Goal: Information Seeking & Learning: Learn about a topic

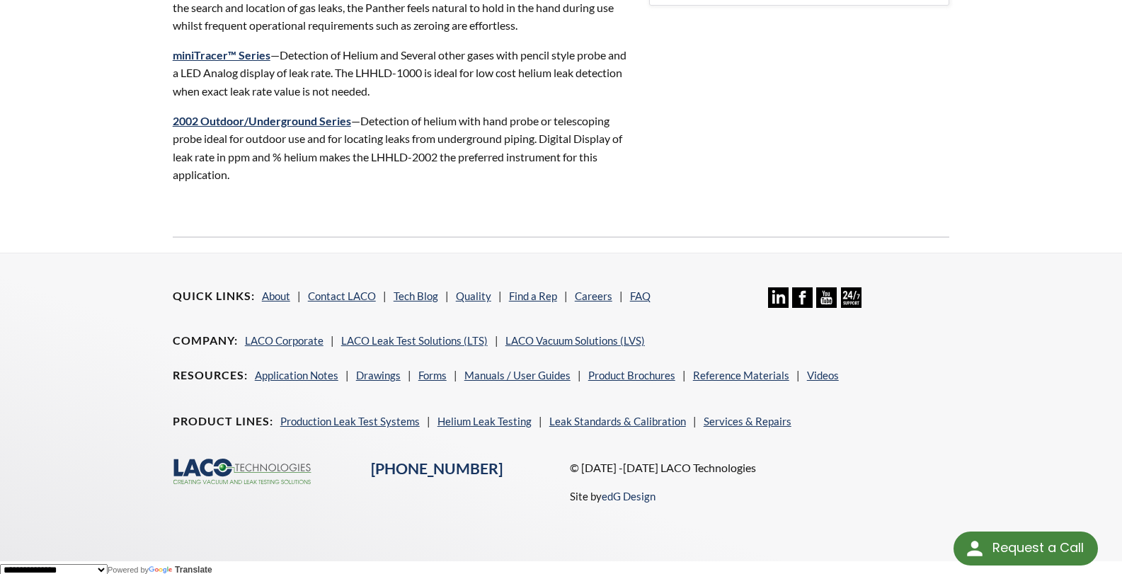
scroll to position [626, 0]
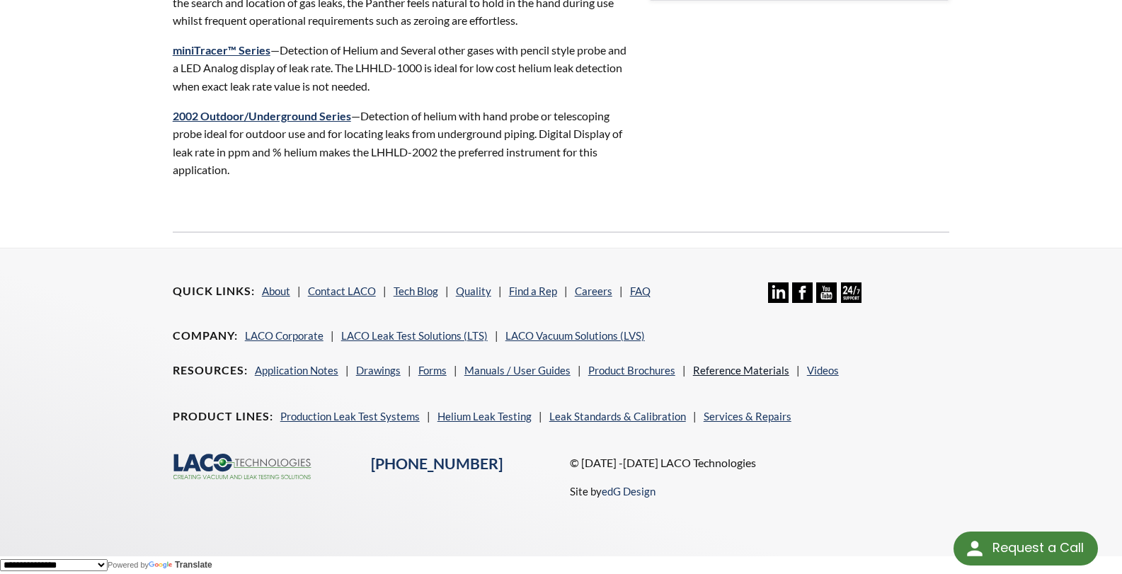
click at [737, 372] on link "Reference Materials" at bounding box center [741, 370] width 96 height 13
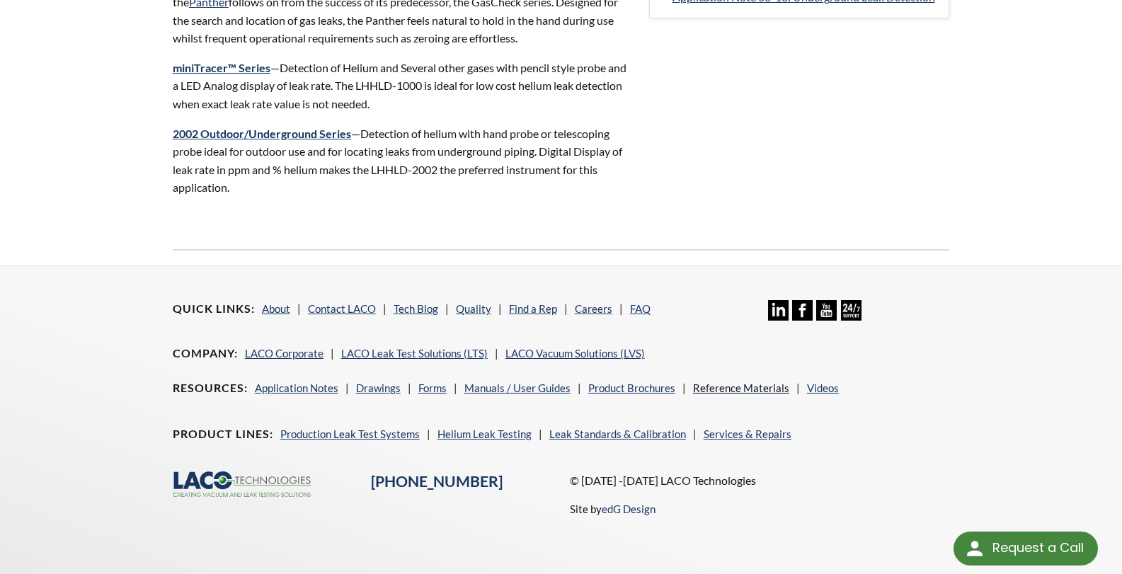
scroll to position [606, 0]
click at [825, 390] on link "Videos" at bounding box center [823, 387] width 32 height 13
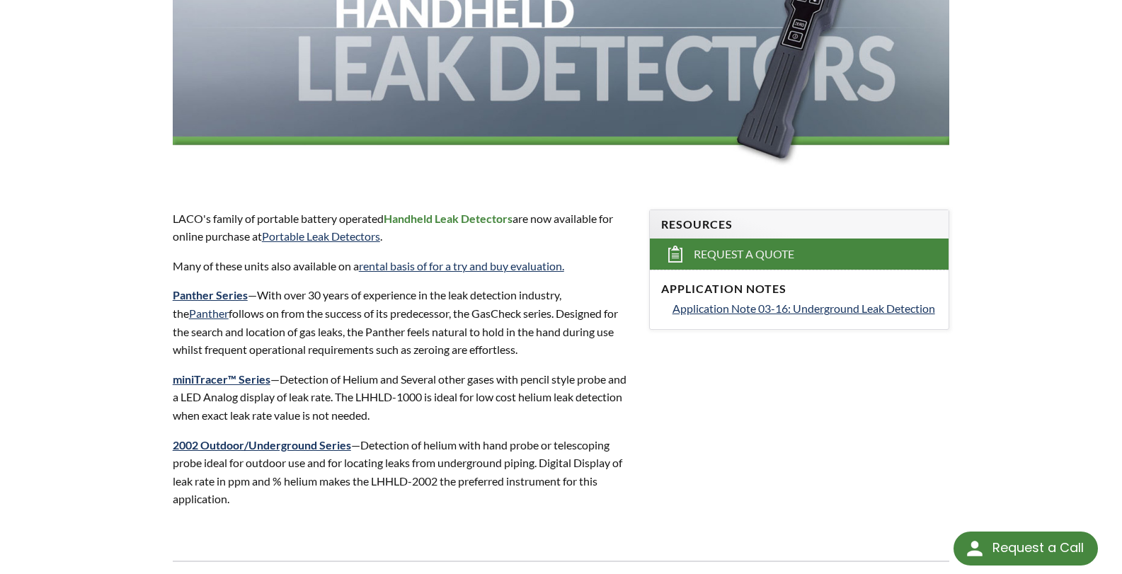
scroll to position [253, 0]
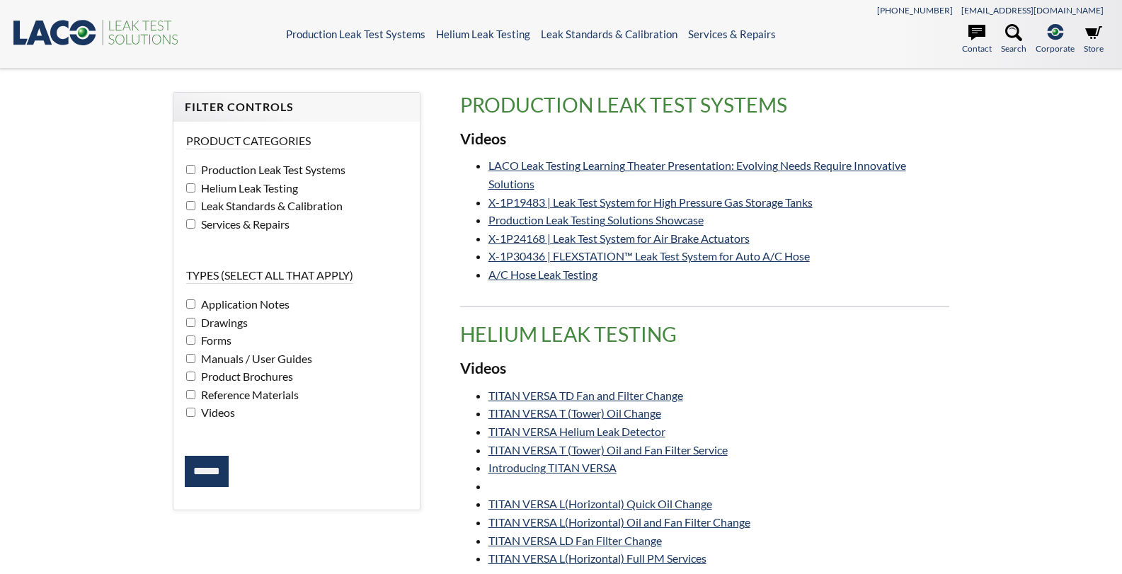
select select "Language Translate Widget"
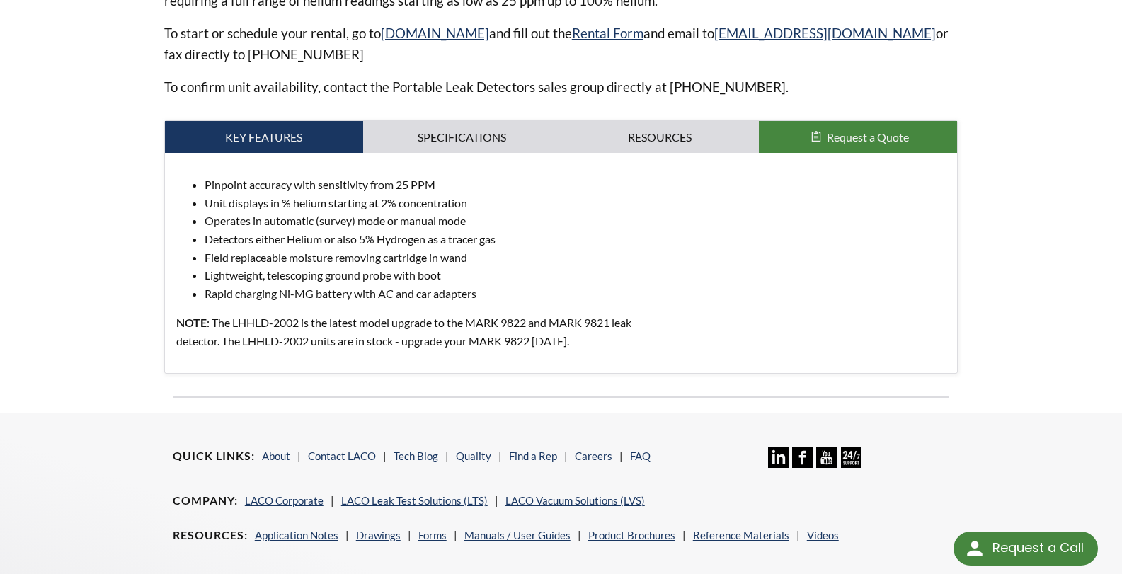
scroll to position [556, 0]
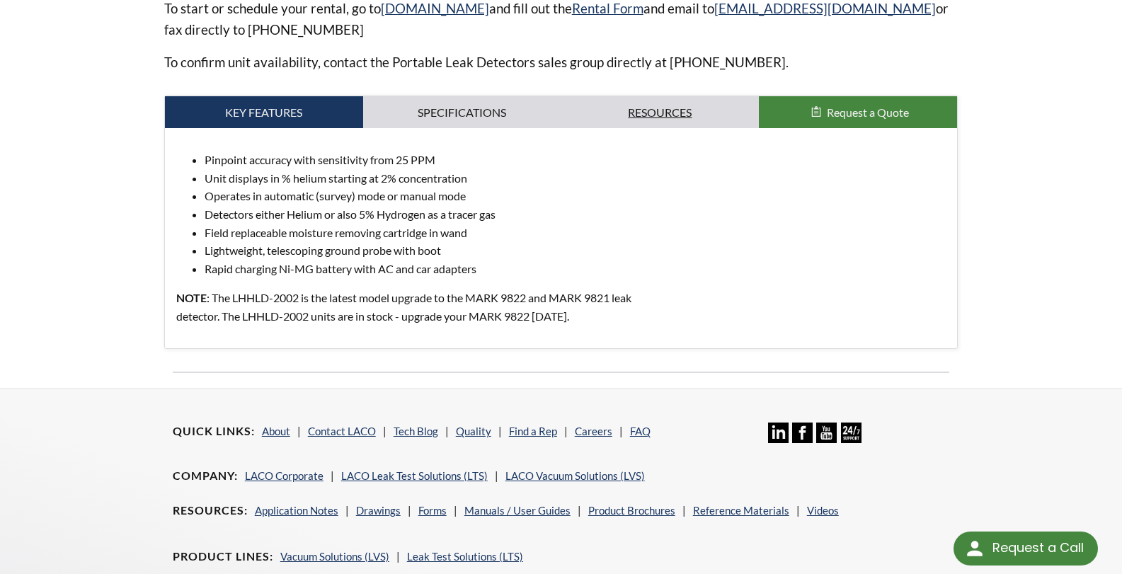
click at [648, 112] on link "Resources" at bounding box center [660, 112] width 198 height 33
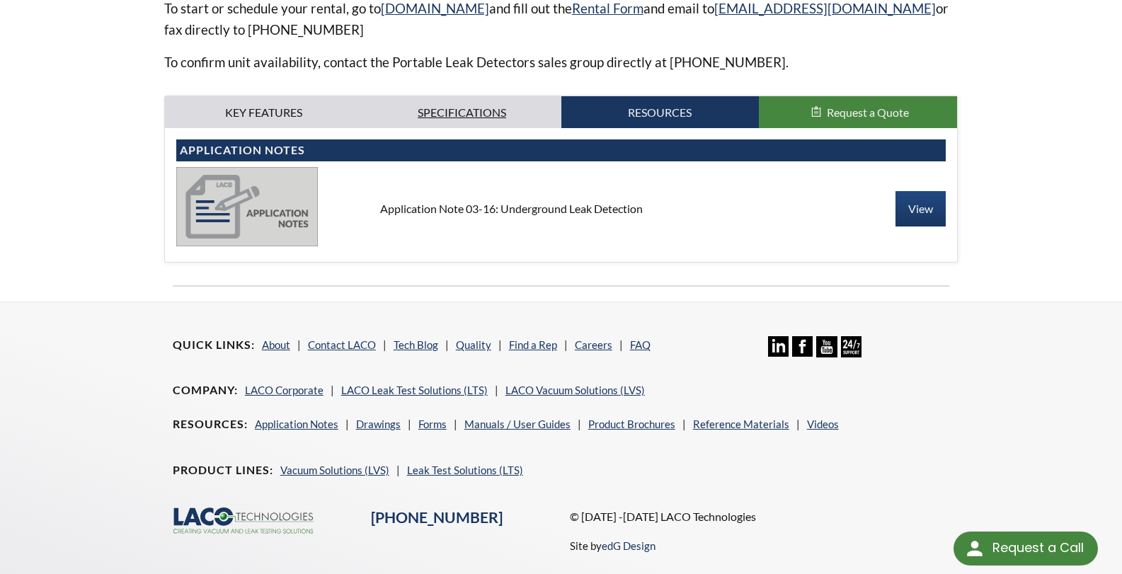
click at [476, 106] on link "Specifications" at bounding box center [462, 112] width 198 height 33
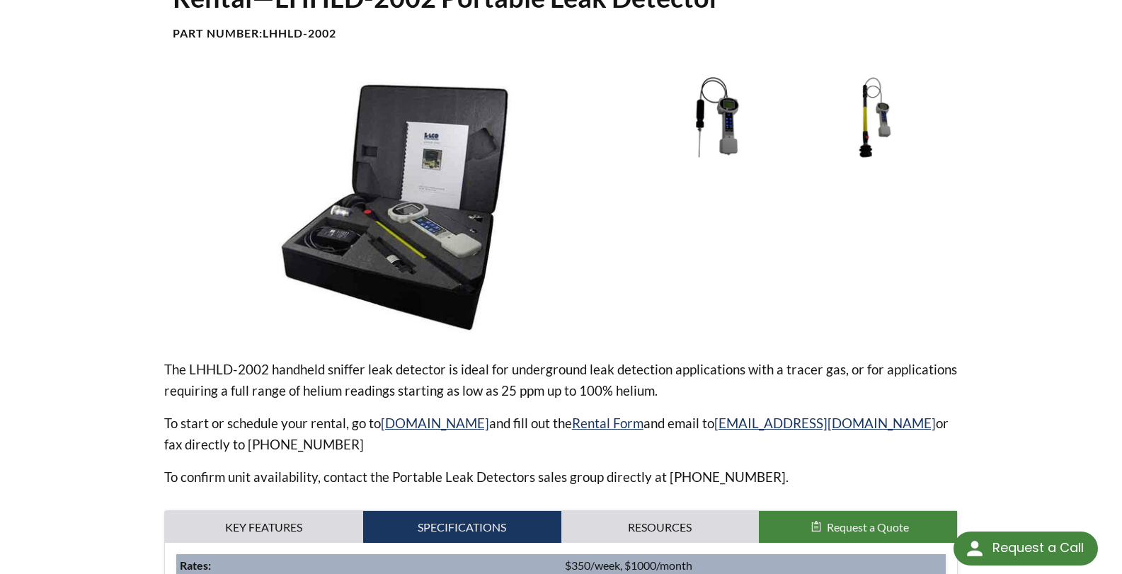
scroll to position [142, 0]
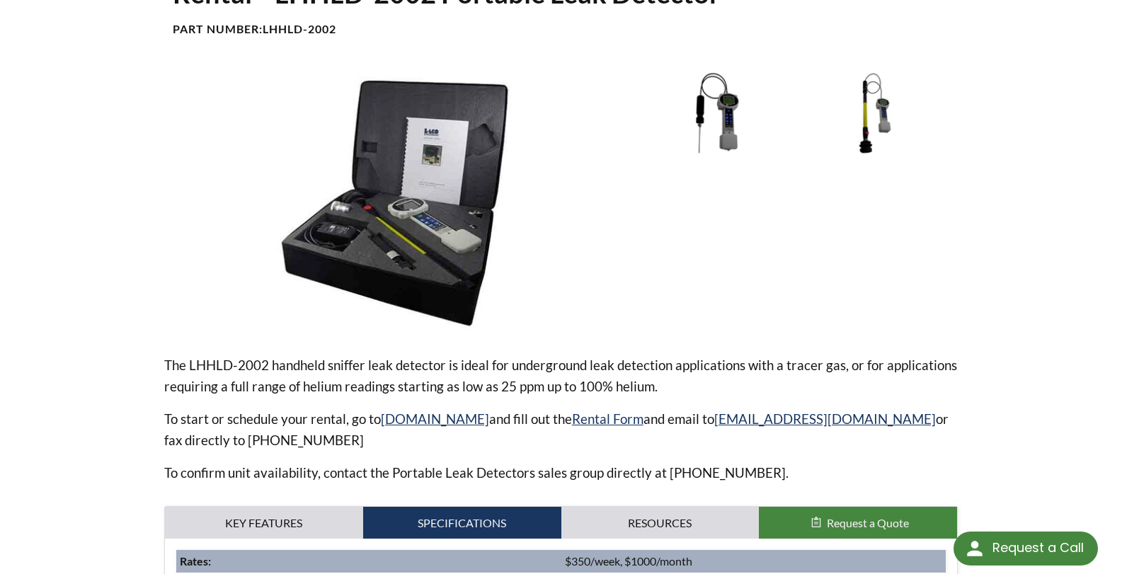
drag, startPoint x: 916, startPoint y: 241, endPoint x: 887, endPoint y: 235, distance: 30.3
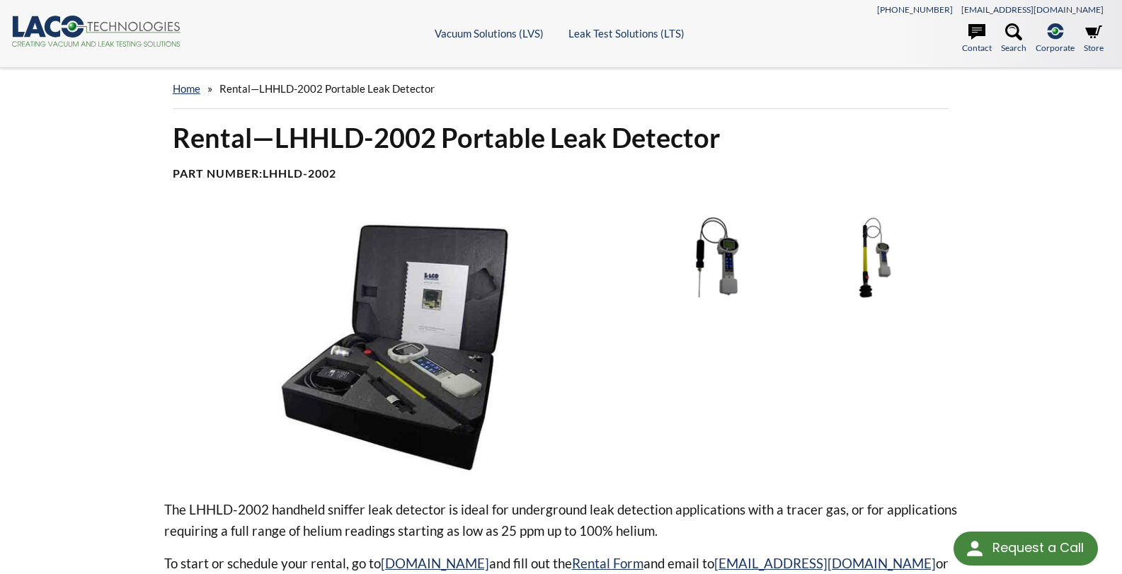
scroll to position [0, 0]
click at [983, 272] on div "Rental—LHHLD-2002 Portable Leak Detector Part Number: LHHLD-2002 The LHHLD-2002…" at bounding box center [561, 533] width 906 height 824
click at [950, 279] on link at bounding box center [878, 258] width 159 height 85
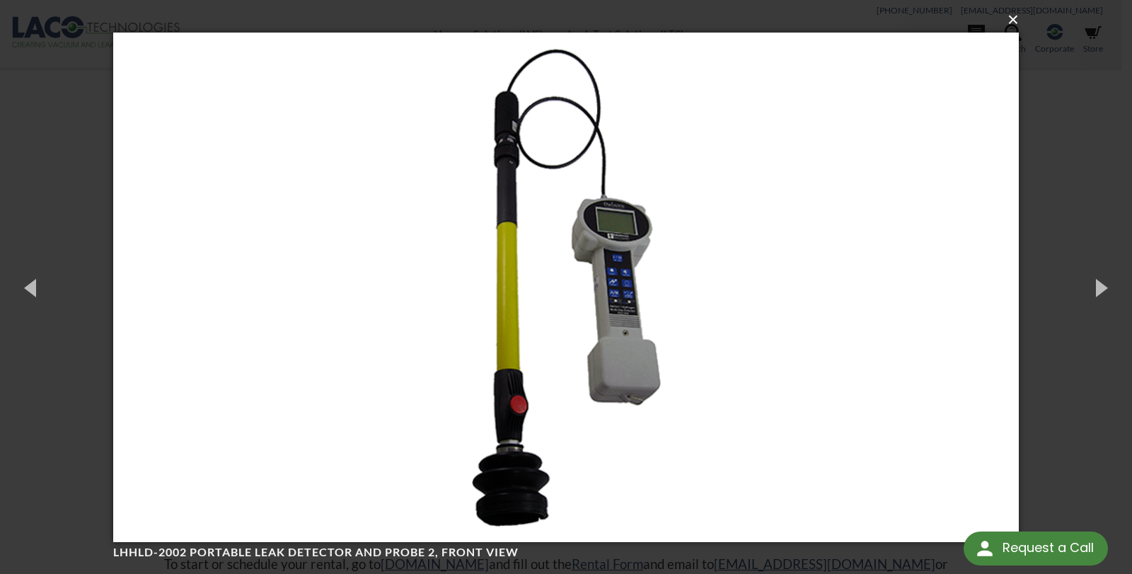
click at [1011, 23] on button "×" at bounding box center [570, 19] width 906 height 31
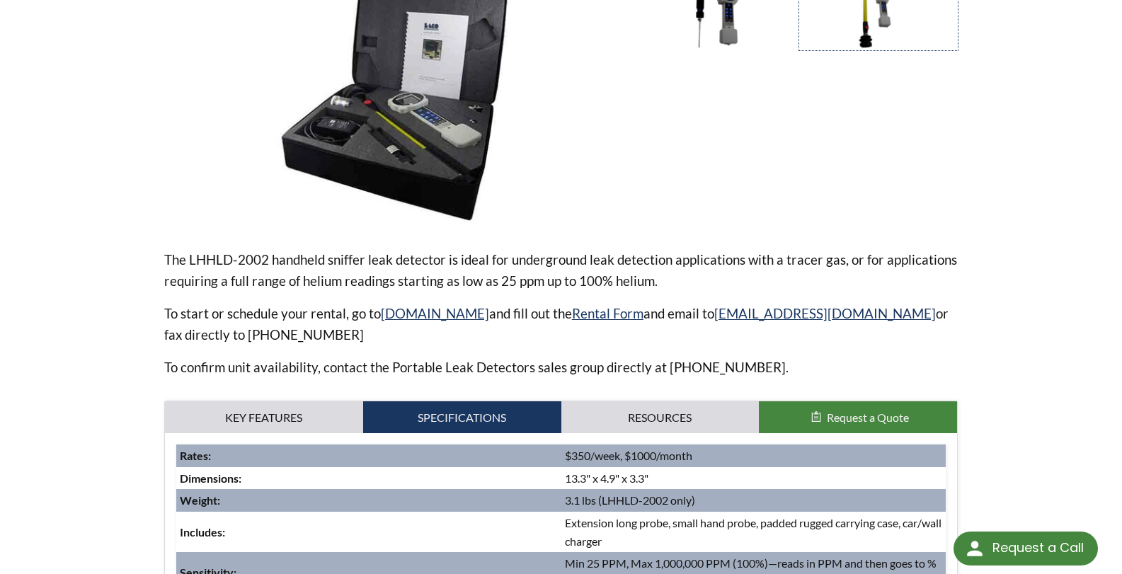
scroll to position [275, 0]
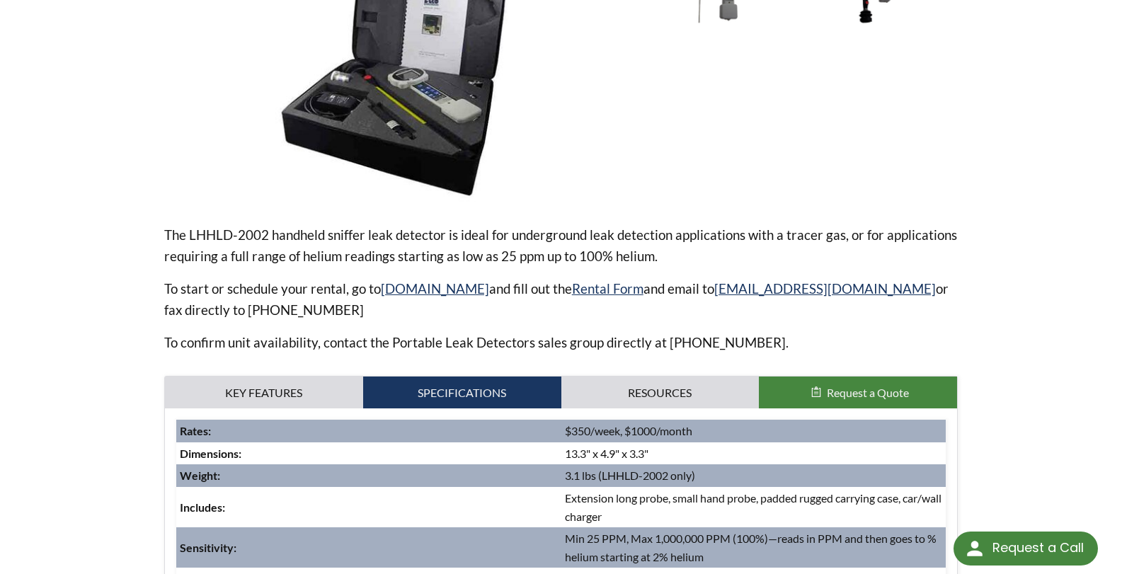
drag, startPoint x: 847, startPoint y: 237, endPoint x: 671, endPoint y: 175, distance: 186.9
drag, startPoint x: 671, startPoint y: 175, endPoint x: 1037, endPoint y: 248, distance: 373.1
click at [1035, 248] on div "home » Rental—LHHLD-2002 Portable Leak Detector Rental—LHHLD-2002 Portable Leak…" at bounding box center [561, 232] width 1122 height 878
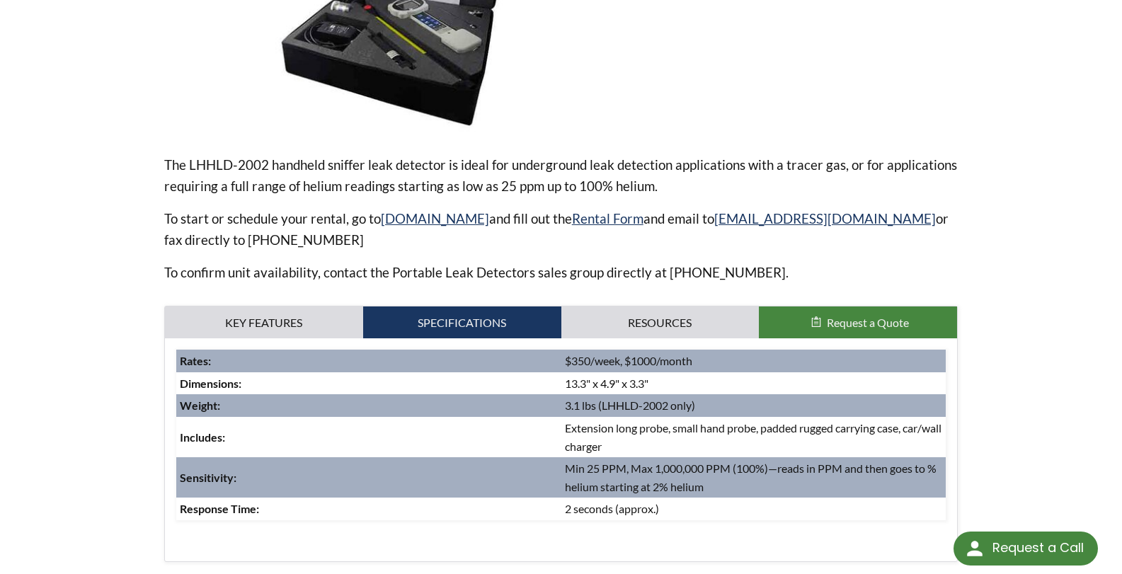
scroll to position [346, 0]
click at [657, 327] on link "Resources" at bounding box center [660, 322] width 198 height 33
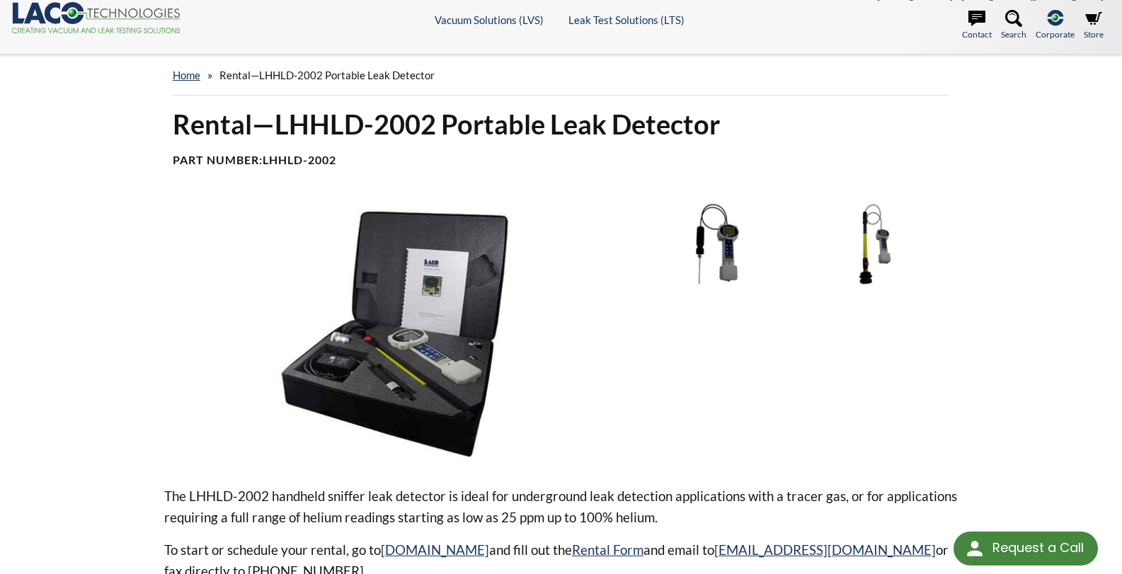
scroll to position [0, 0]
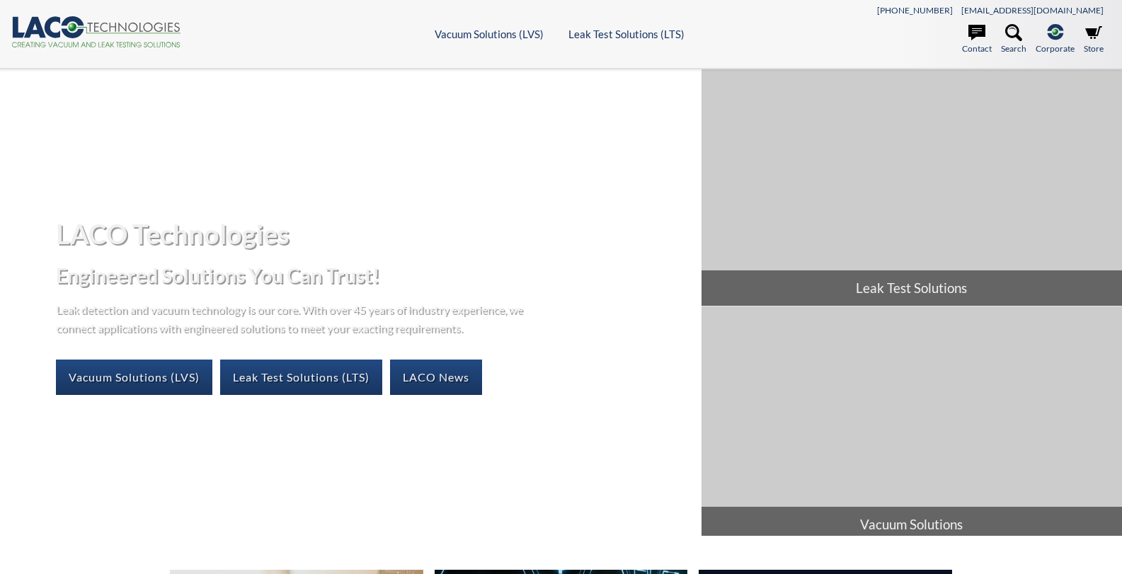
select select "Language Translate Widget"
click at [313, 381] on link "Leak Test Solutions (LTS)" at bounding box center [301, 376] width 162 height 35
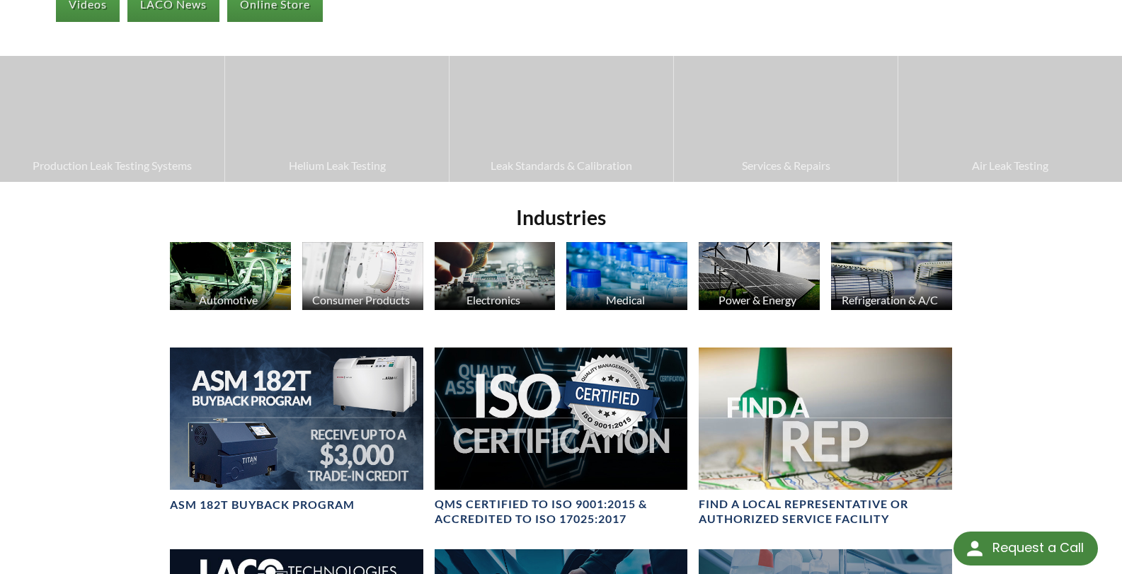
scroll to position [425, 0]
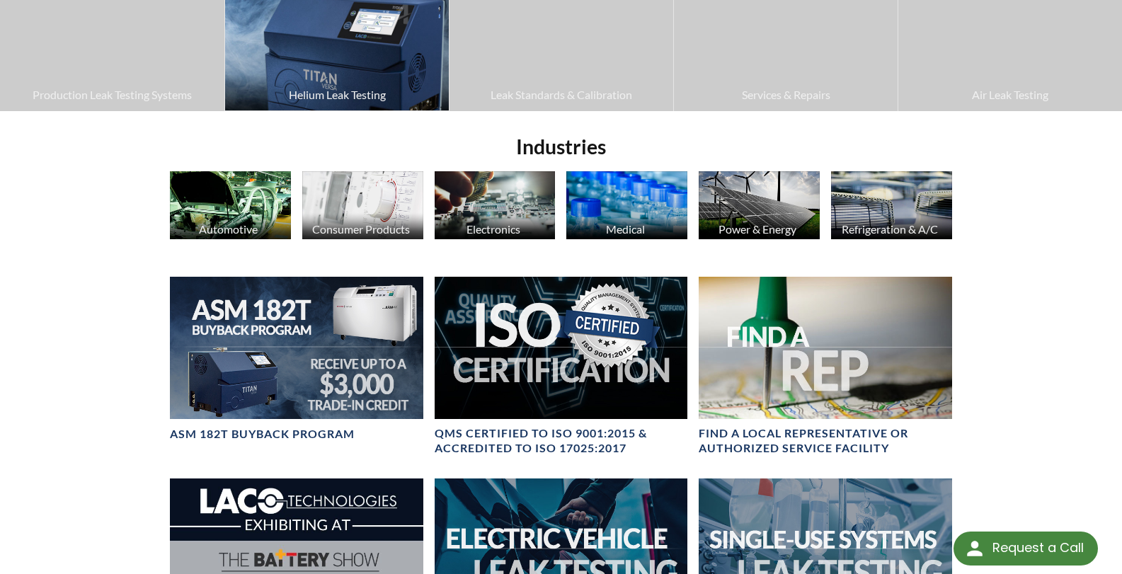
click at [367, 88] on span "Helium Leak Testing" at bounding box center [336, 95] width 209 height 18
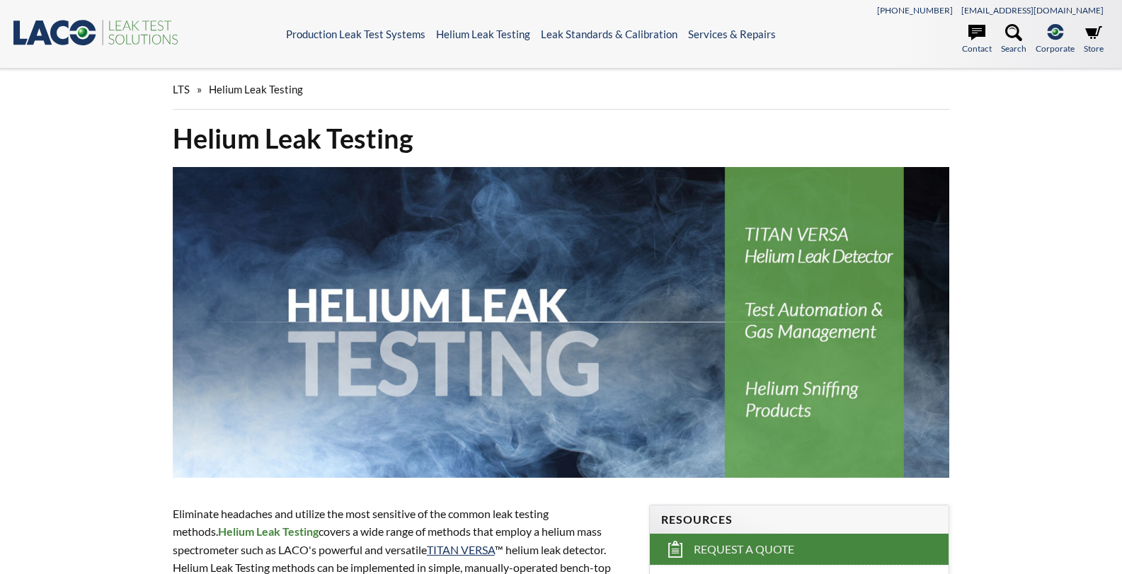
select select "Language Translate Widget"
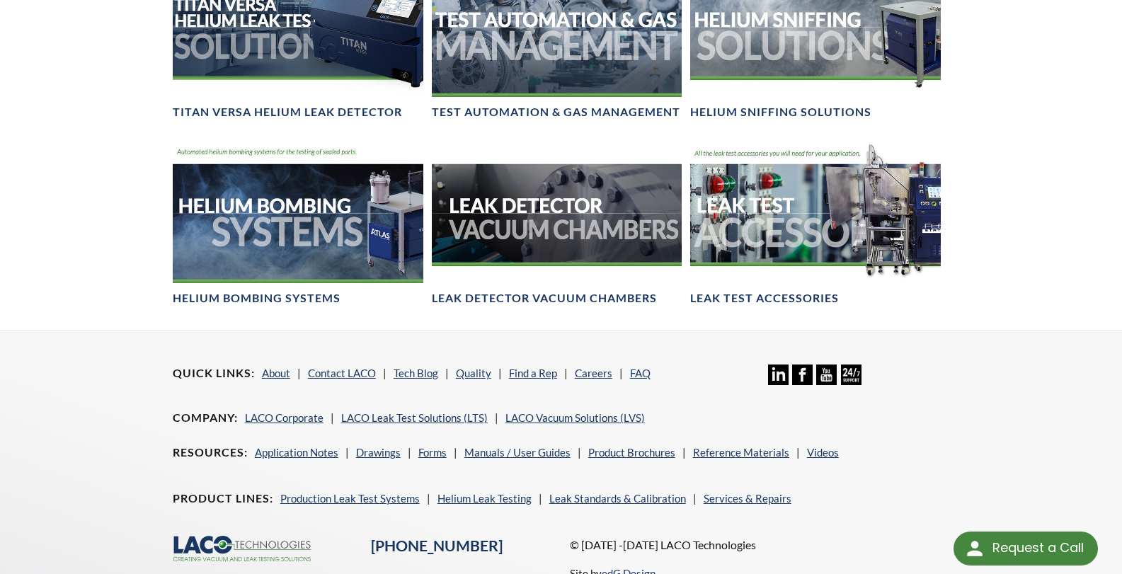
scroll to position [1132, 0]
